Goal: Task Accomplishment & Management: Use online tool/utility

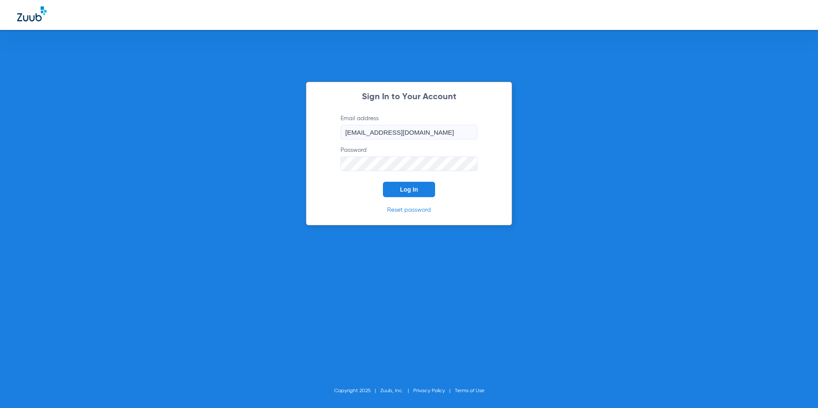
click at [420, 188] on button "Log In" at bounding box center [409, 189] width 52 height 15
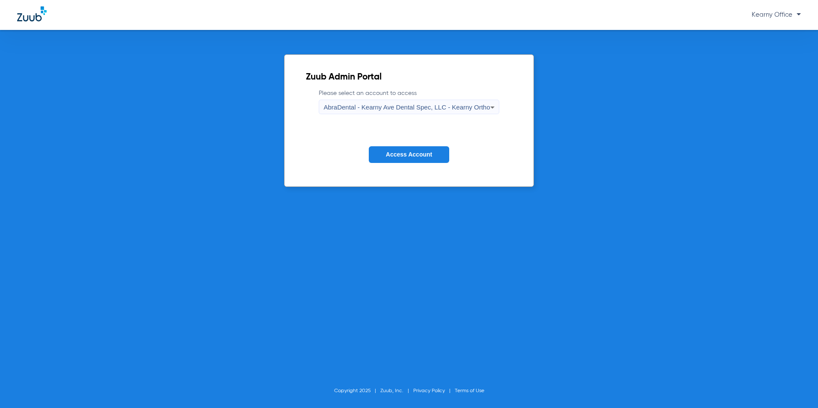
click at [410, 110] on span "AbraDental - Kearny Ave Dental Spec, LLC - Kearny Ortho" at bounding box center [406, 107] width 166 height 7
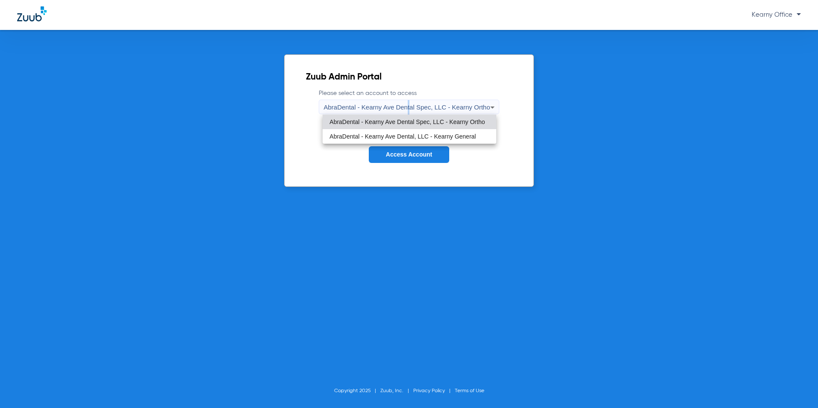
drag, startPoint x: 410, startPoint y: 110, endPoint x: 411, endPoint y: 137, distance: 27.0
click at [411, 137] on span "AbraDental - Kearny Ave Dental, LLC - Kearny General" at bounding box center [402, 136] width 146 height 6
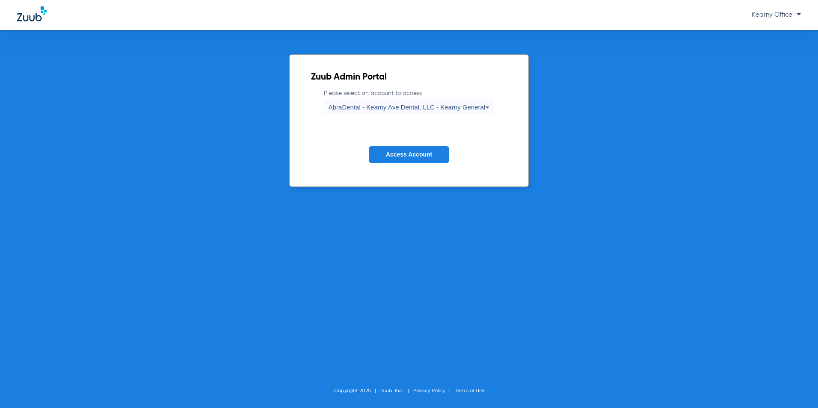
click at [429, 151] on span "Access Account" at bounding box center [409, 154] width 46 height 7
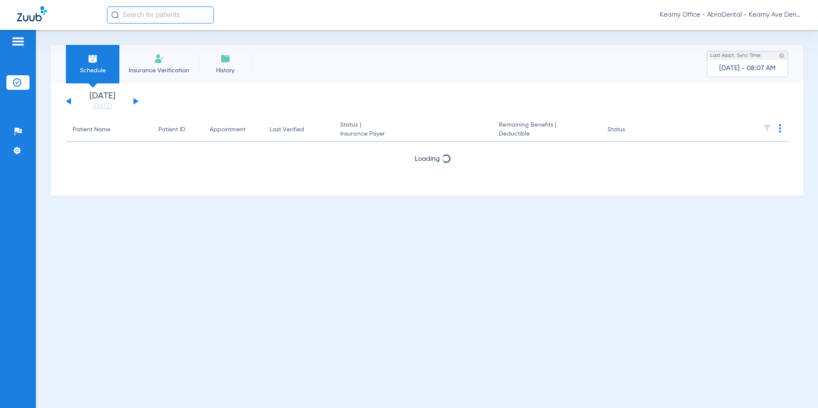
click at [154, 65] on li "Insurance Verification" at bounding box center [158, 64] width 79 height 39
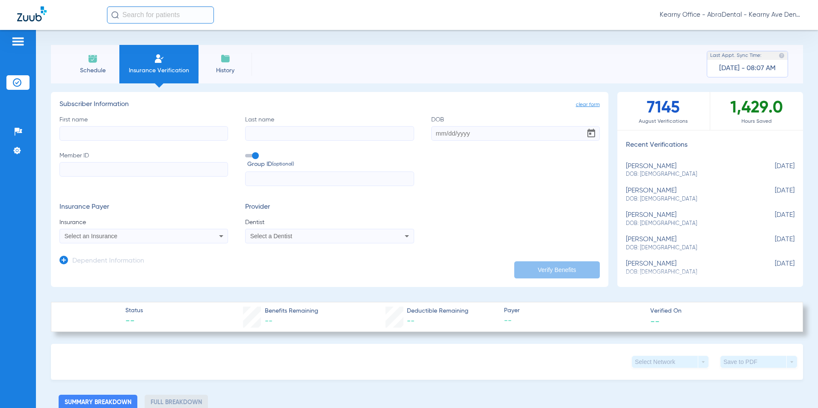
click at [116, 169] on input "Member ID" at bounding box center [143, 169] width 169 height 15
paste input "125777233501"
type input "125777233501"
click at [258, 188] on form "First name Last name DOB Member ID 125777233501 Group ID (optional) Insurance P…" at bounding box center [329, 180] width 540 height 128
click at [258, 183] on input "text" at bounding box center [329, 179] width 169 height 15
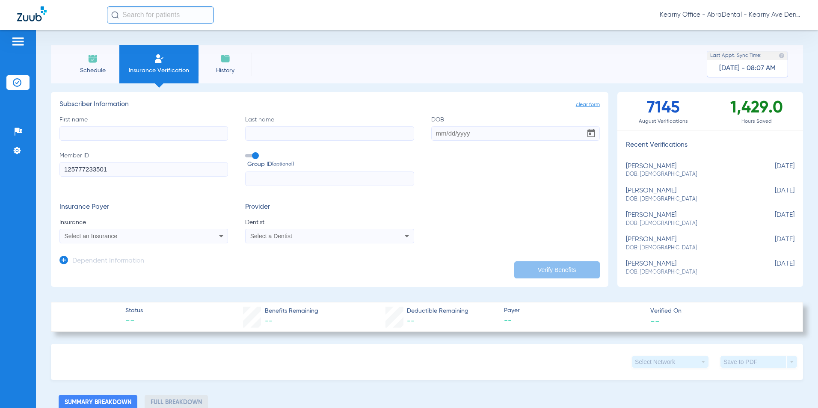
paste input "230000"
type input "230000"
click at [100, 237] on span "Select an Insurance" at bounding box center [91, 236] width 53 height 7
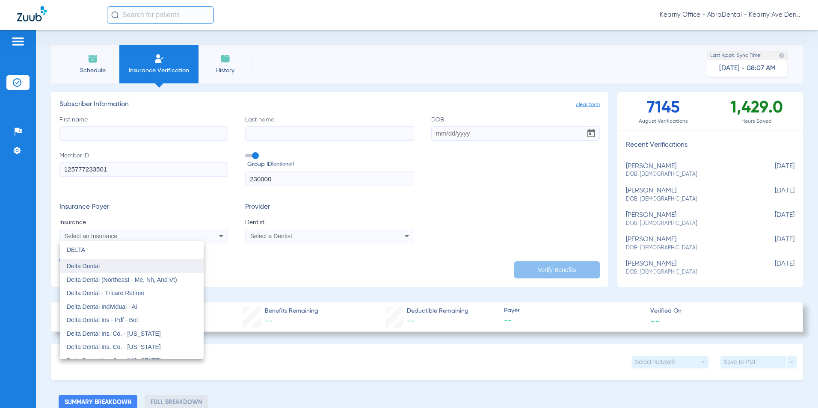
type input "DELTA"
click at [102, 264] on mat-option "Delta Dental" at bounding box center [132, 266] width 144 height 14
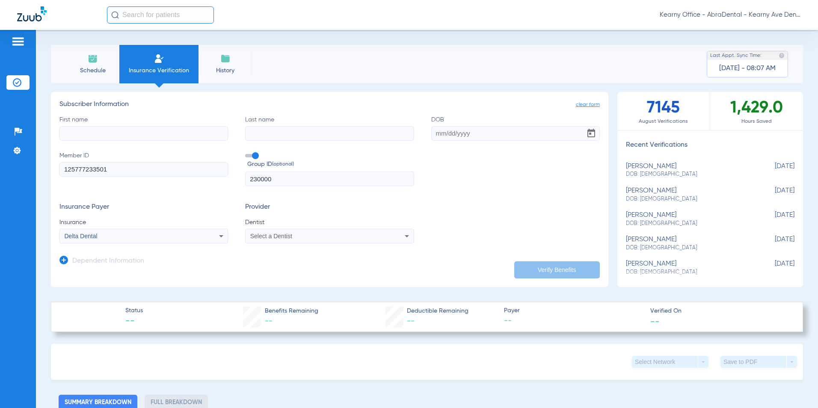
click at [256, 240] on div "Select a Dentist" at bounding box center [330, 236] width 168 height 10
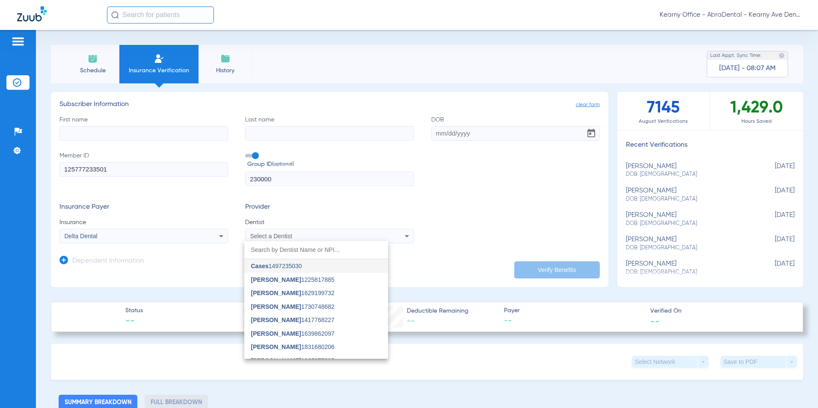
type input "["
type input "O"
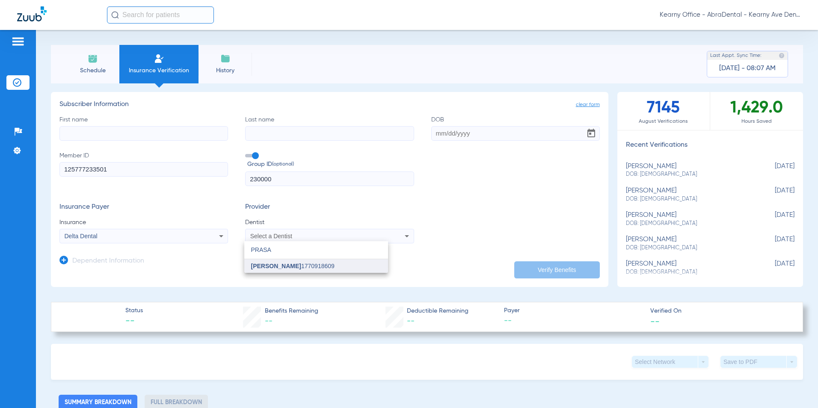
type input "PRASA"
click at [262, 265] on span "[PERSON_NAME]" at bounding box center [276, 266] width 50 height 7
click at [73, 129] on input "First name" at bounding box center [143, 133] width 169 height 15
type input "APARNA"
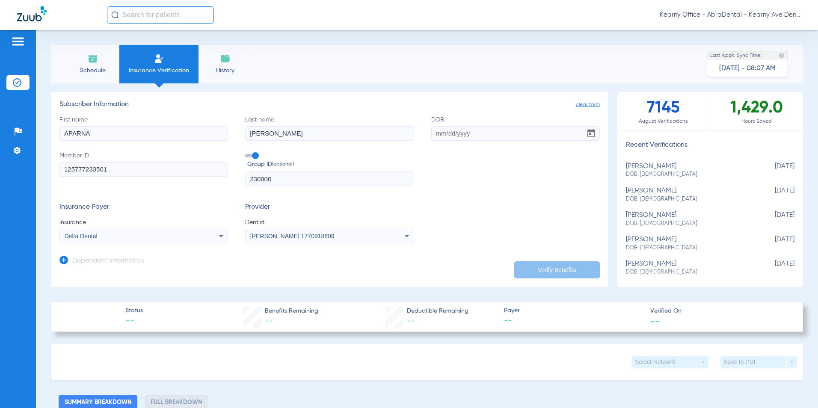
type input "[PERSON_NAME]"
type input "[DATE]"
drag, startPoint x: 473, startPoint y: 133, endPoint x: 340, endPoint y: 152, distance: 134.4
click at [346, 145] on div "First name APARNA Last name [PERSON_NAME] DOB [DEMOGRAPHIC_DATA] Member ID 1257…" at bounding box center [329, 151] width 540 height 71
type input "[DATE]"
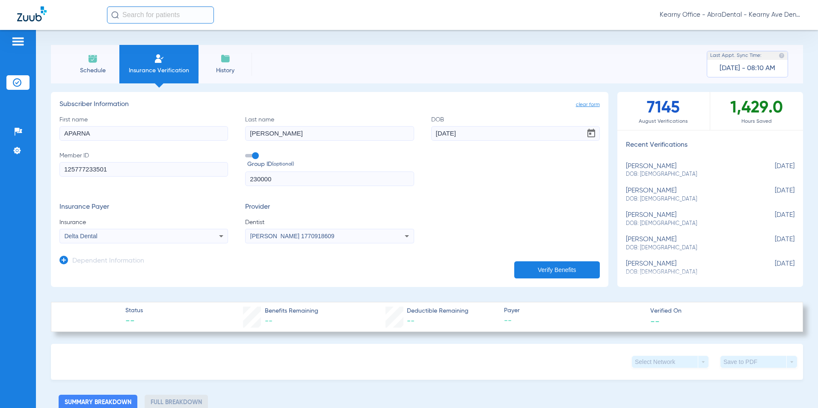
click at [541, 265] on button "Verify Benefits" at bounding box center [557, 269] width 86 height 17
